Goal: Information Seeking & Learning: Learn about a topic

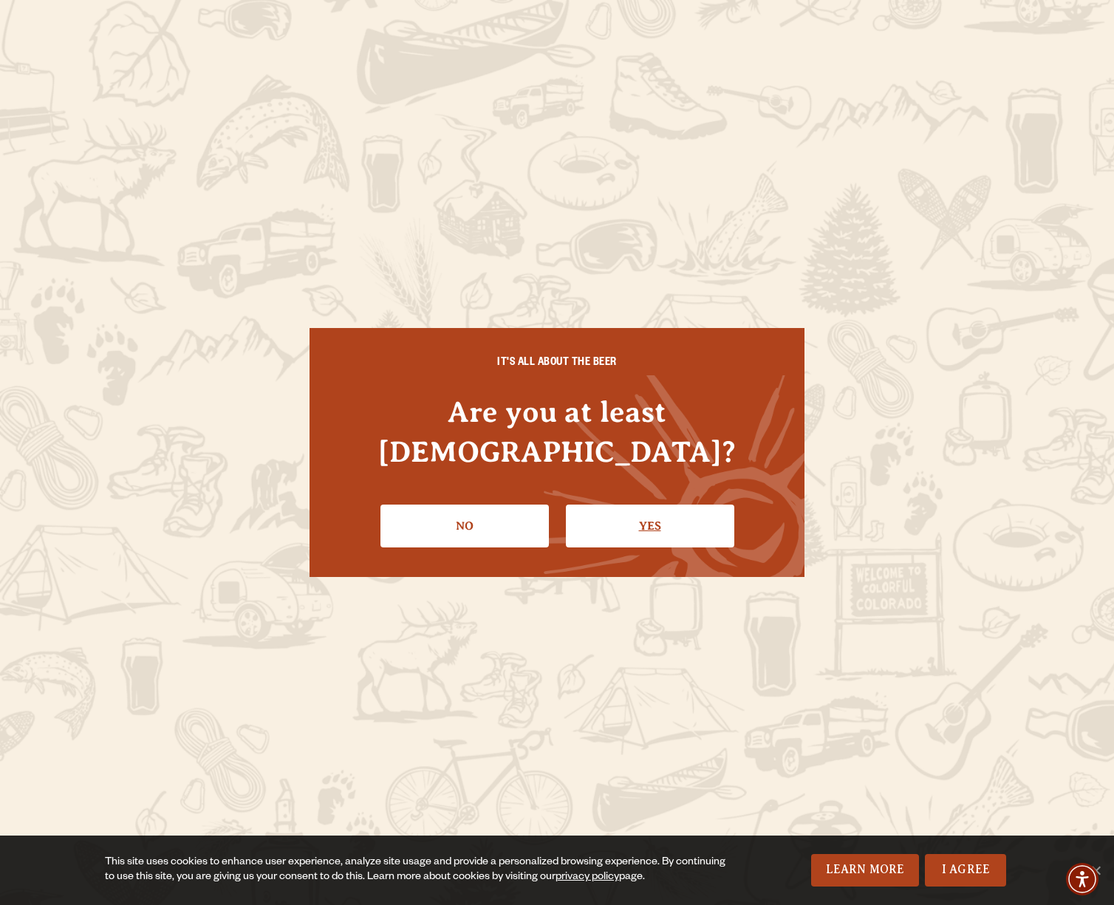
click at [660, 513] on link "Yes" at bounding box center [650, 526] width 168 height 43
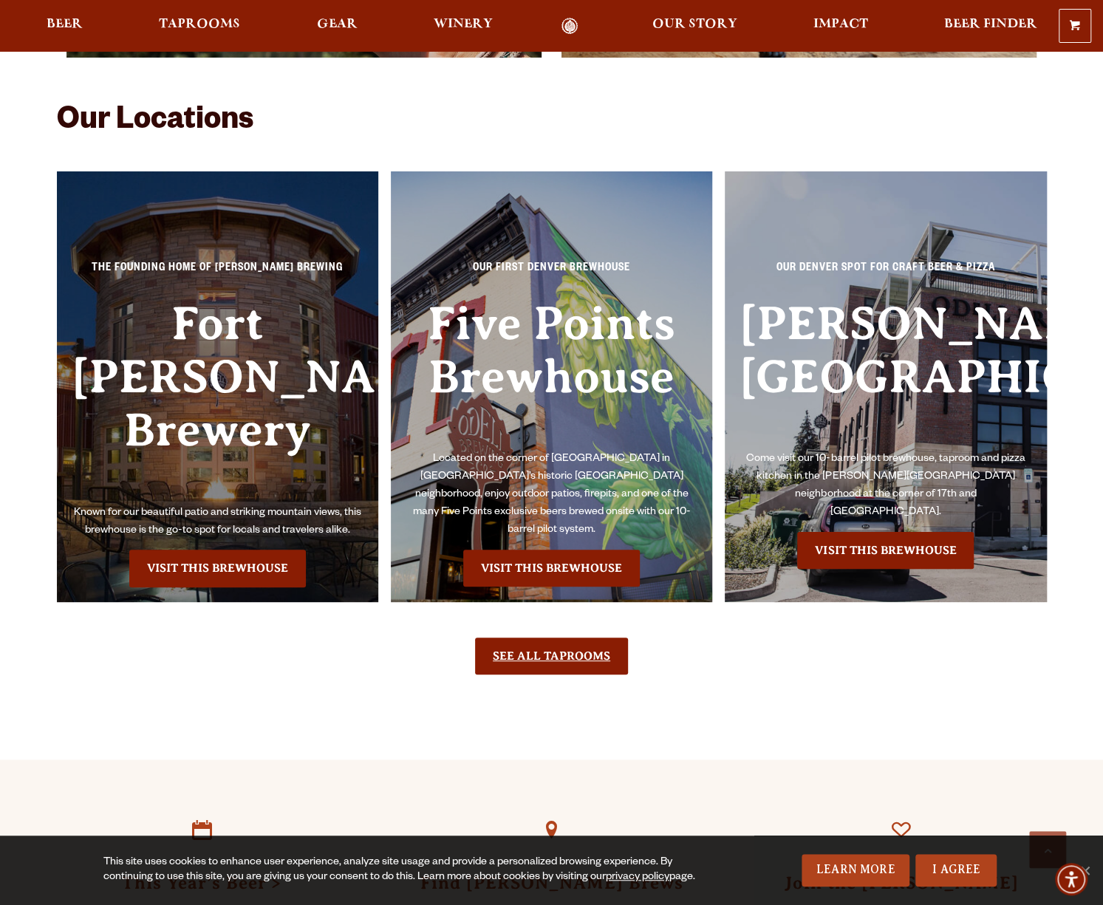
scroll to position [3546, 0]
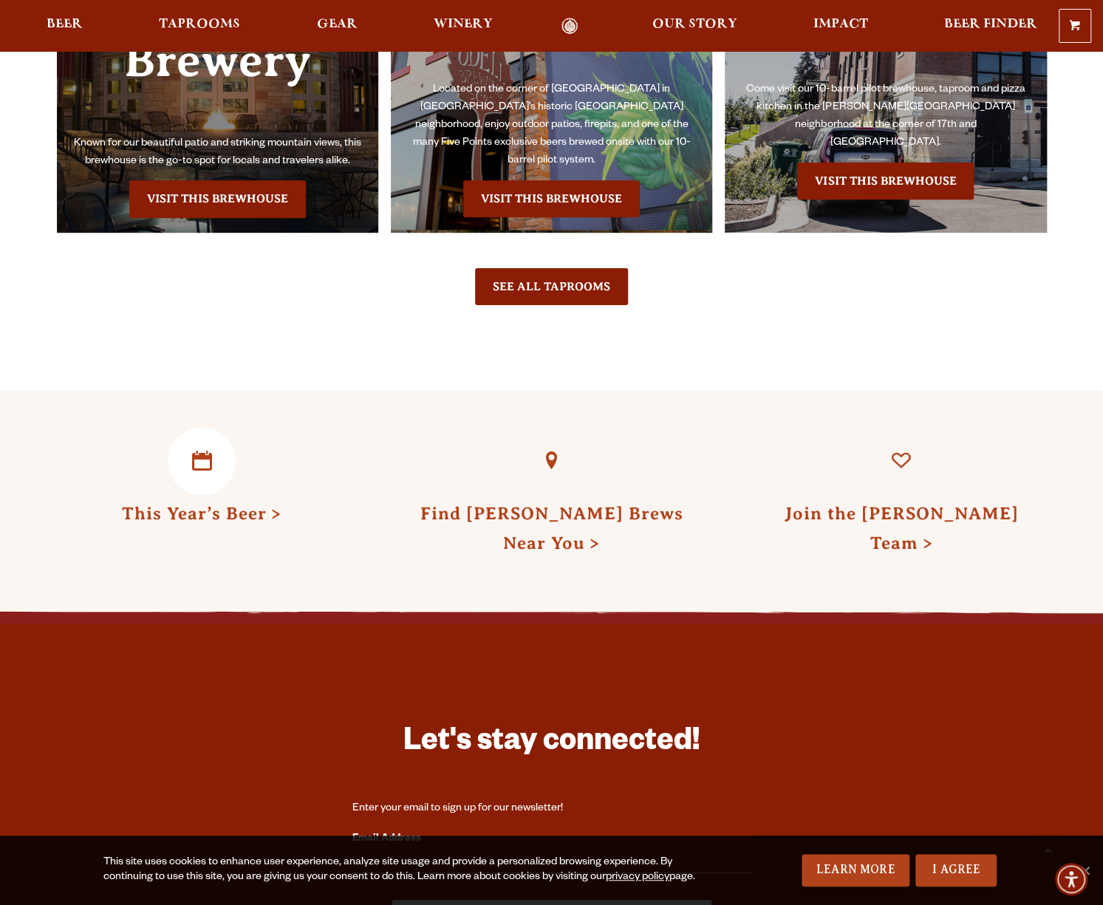
click at [212, 504] on link "This Year’s Beer" at bounding box center [202, 513] width 160 height 19
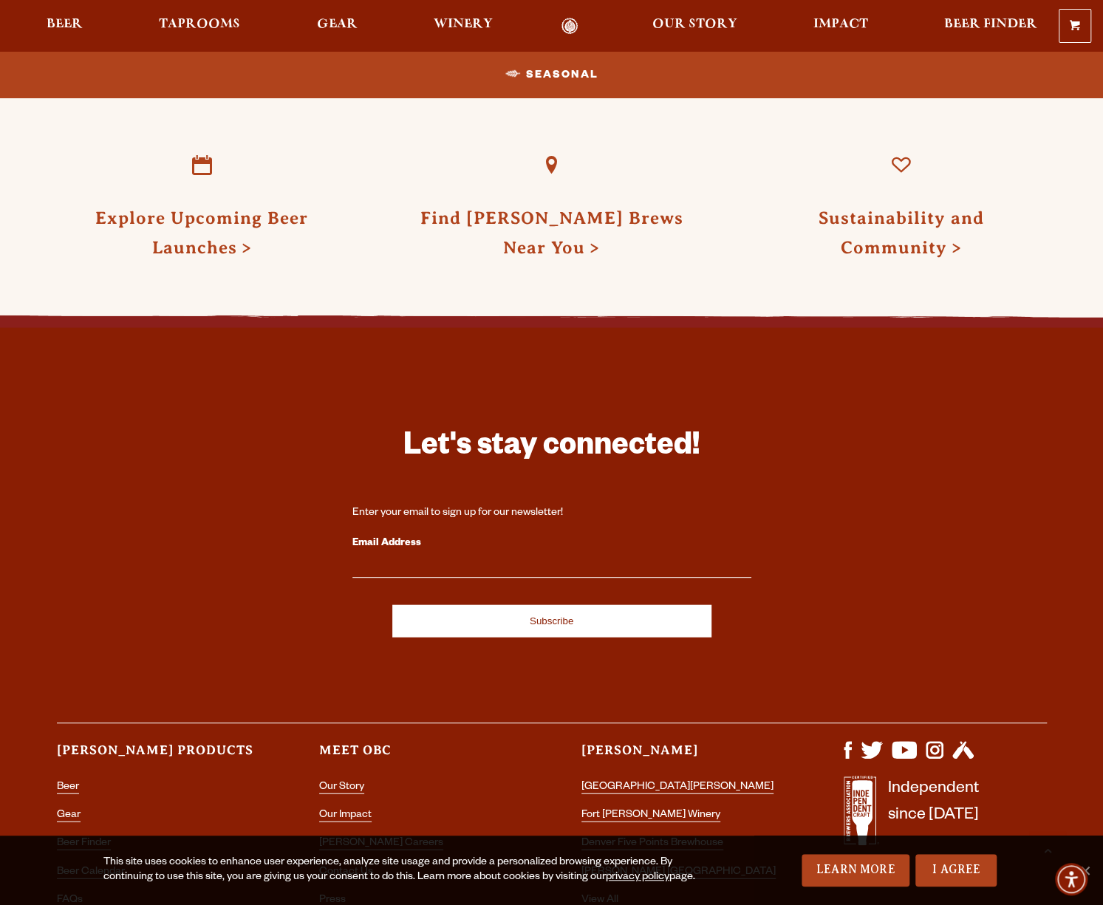
scroll to position [1807, 0]
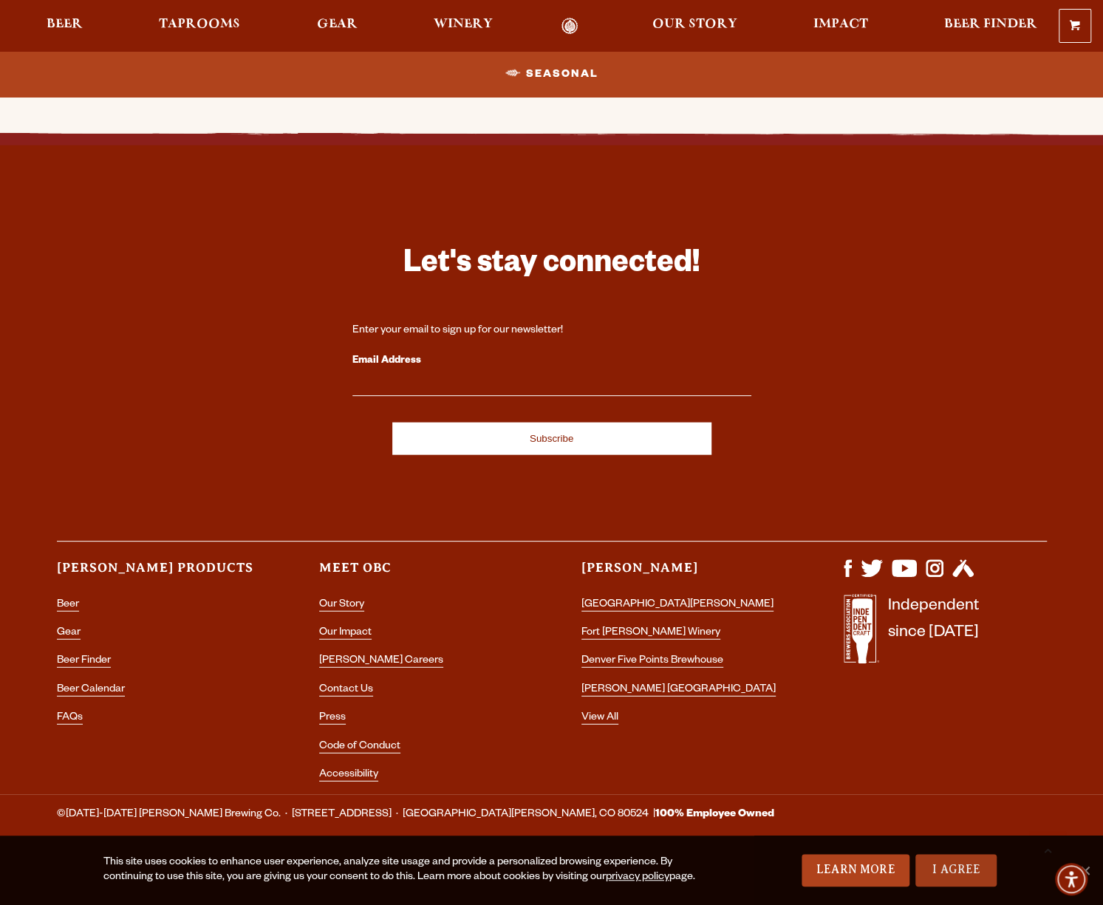
click at [980, 870] on link "I Agree" at bounding box center [955, 870] width 81 height 33
